Goal: Information Seeking & Learning: Find contact information

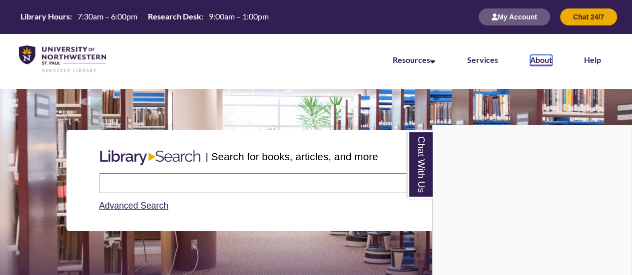
click at [544, 59] on link "About" at bounding box center [541, 60] width 22 height 11
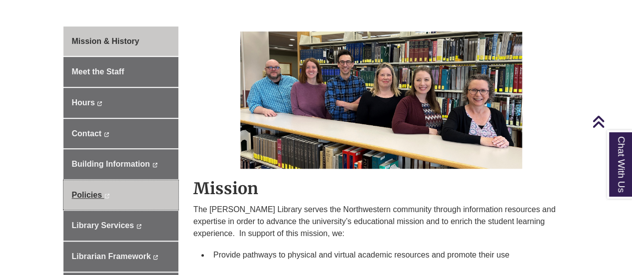
scroll to position [400, 0]
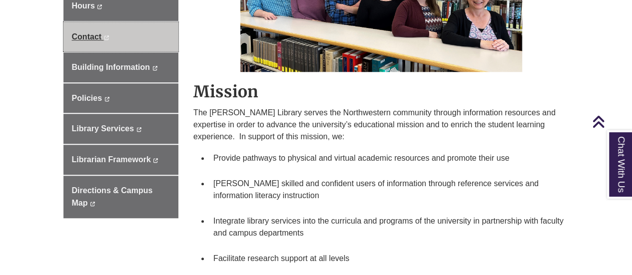
click at [81, 33] on span "Contact" at bounding box center [87, 36] width 30 height 8
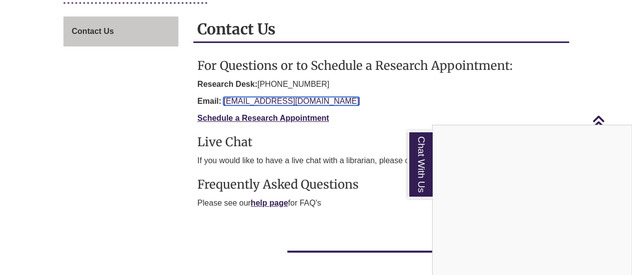
scroll to position [50, 0]
